Goal: Transaction & Acquisition: Purchase product/service

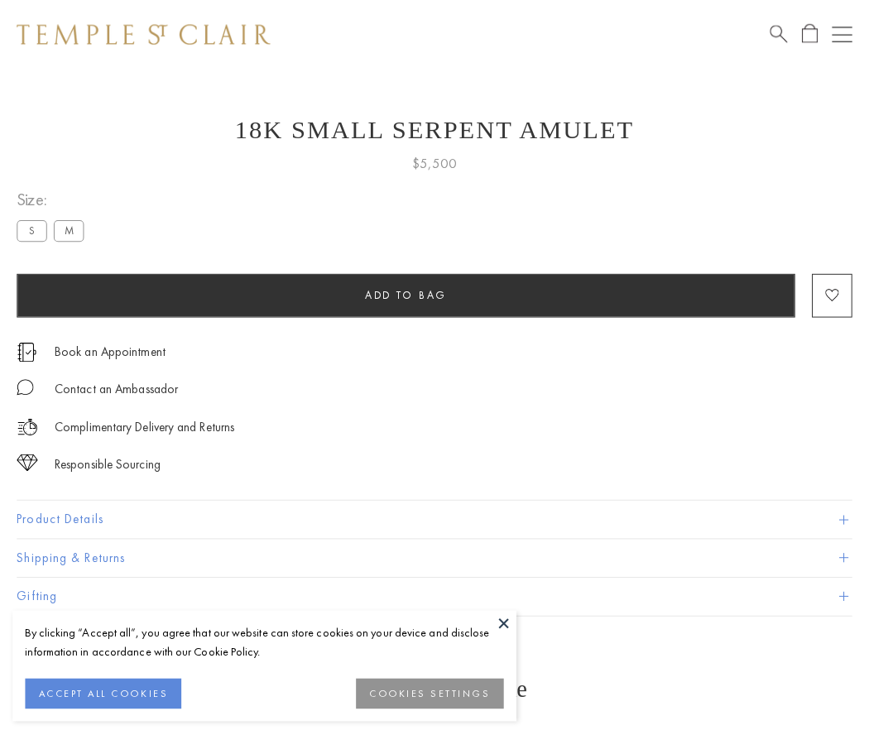
scroll to position [21, 0]
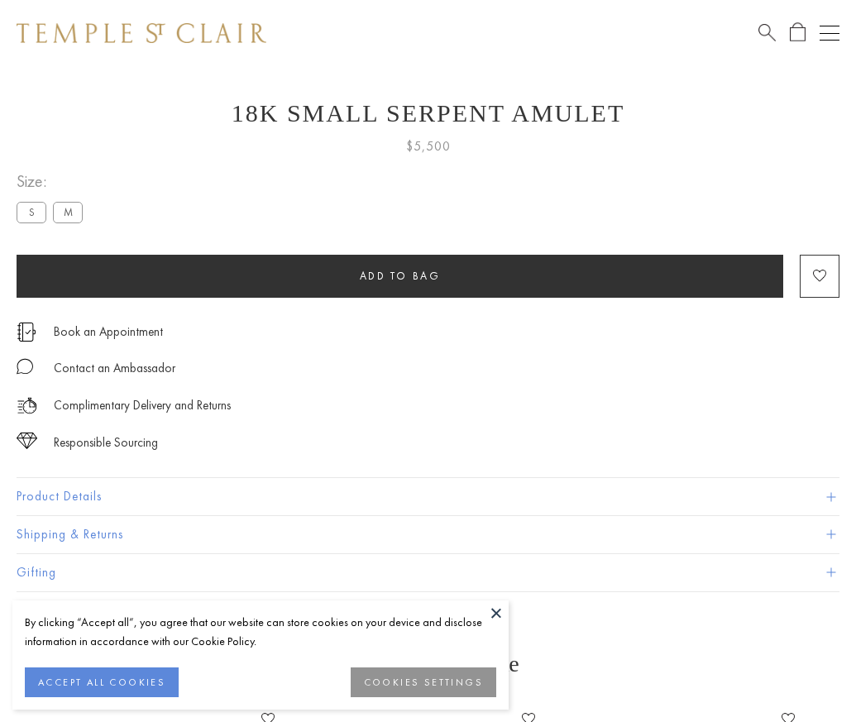
click at [400, 275] on span "Add to bag" at bounding box center [400, 276] width 81 height 14
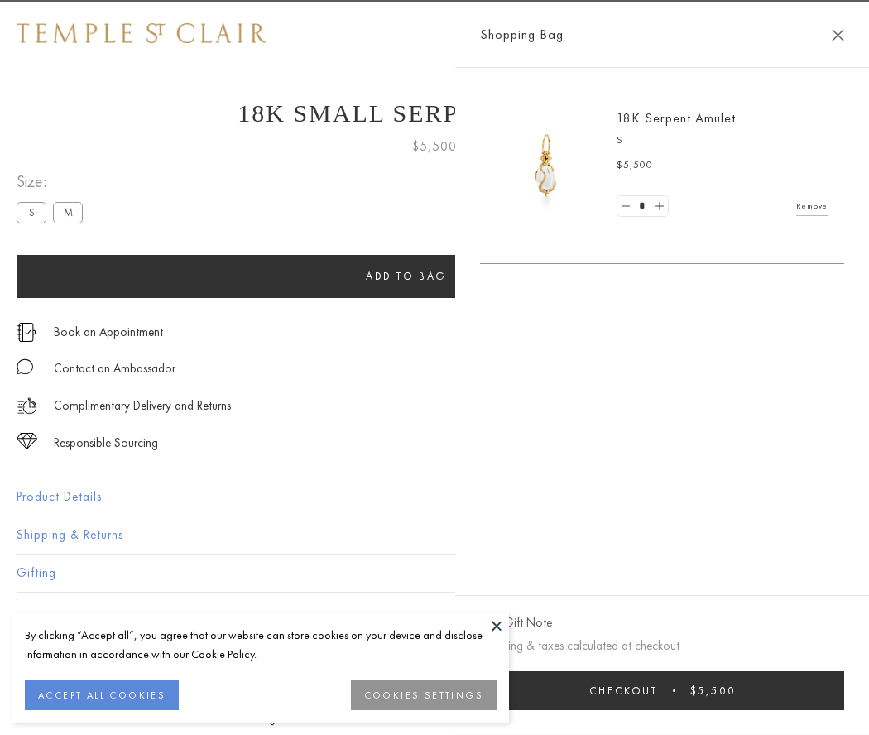
click at [844, 690] on button "Checkout $5,500" at bounding box center [662, 690] width 364 height 39
